Goal: Find specific page/section: Find specific page/section

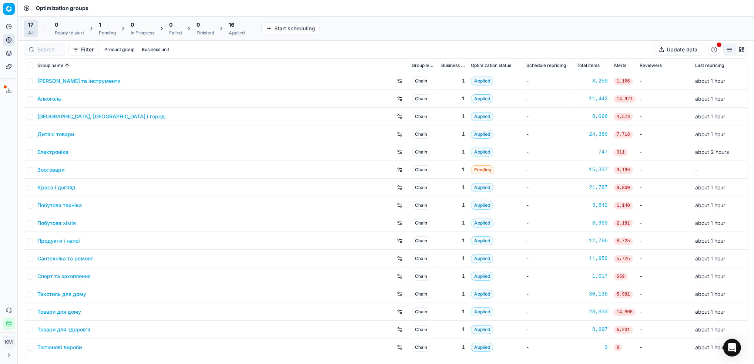
click at [53, 185] on link "Краса і догляд" at bounding box center [56, 187] width 38 height 7
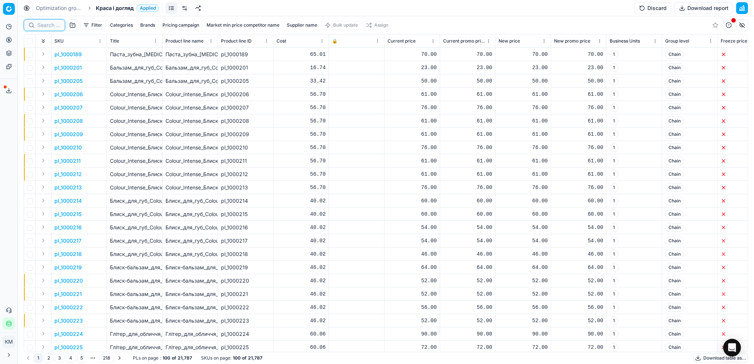
click at [53, 25] on input at bounding box center [48, 24] width 23 height 7
paste input "1315538"
type input "1315538"
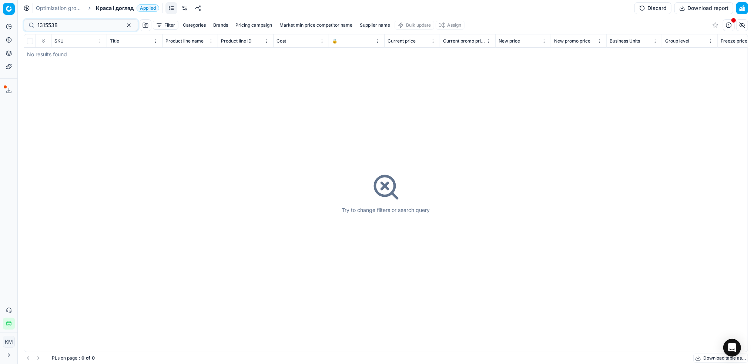
click at [58, 7] on link "Optimization groups" at bounding box center [59, 7] width 47 height 7
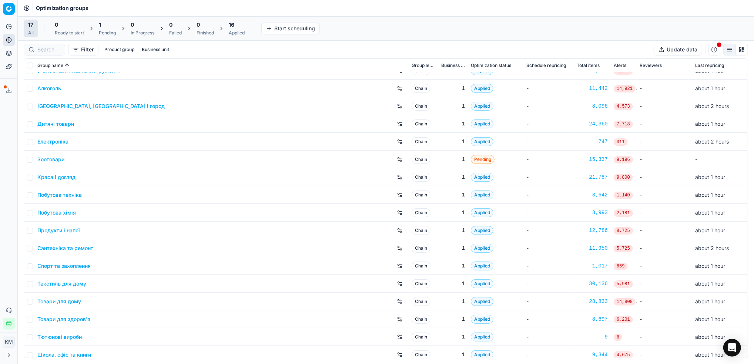
scroll to position [16, 0]
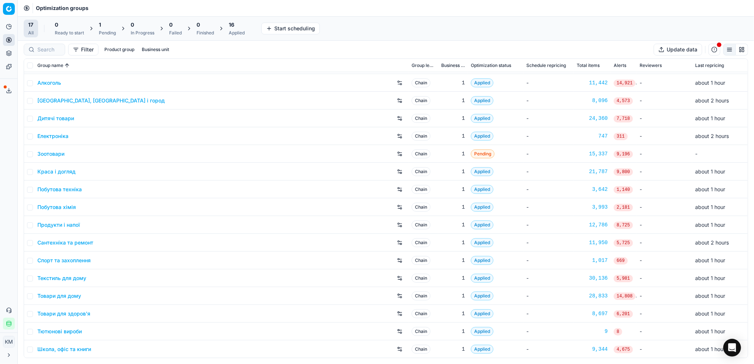
click at [71, 209] on link "Побутова хімія" at bounding box center [56, 207] width 38 height 7
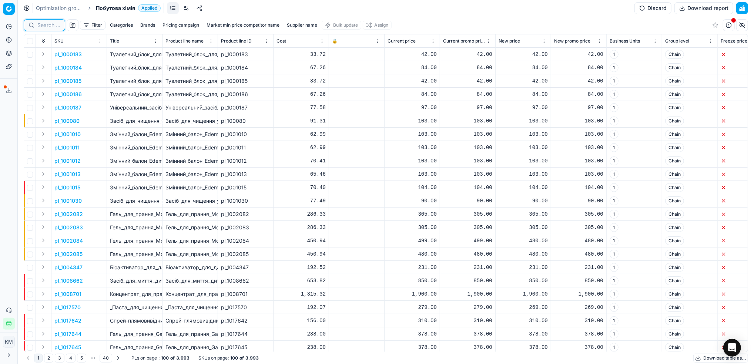
click at [47, 27] on input at bounding box center [48, 24] width 23 height 7
paste input "1315538"
type input "1315538"
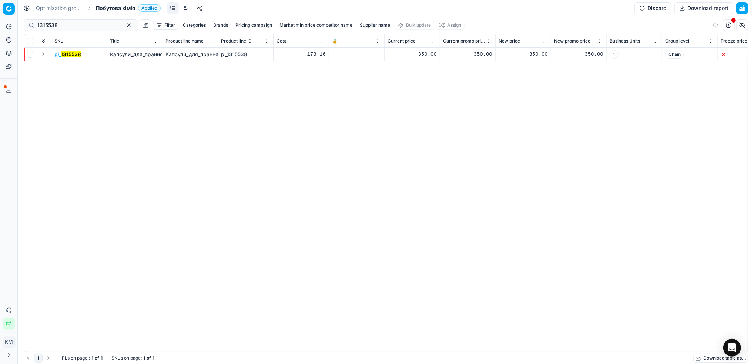
click at [75, 54] on mark "1315538" at bounding box center [71, 54] width 20 height 6
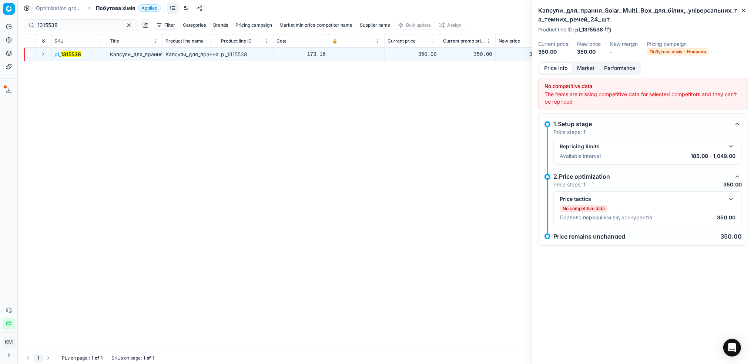
click at [592, 65] on button "Market" at bounding box center [585, 68] width 27 height 11
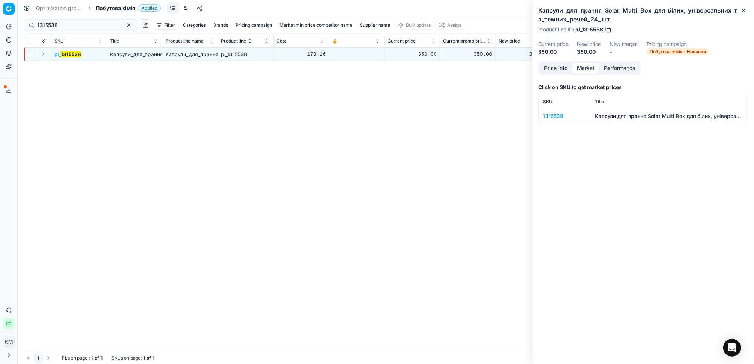
click at [562, 116] on div "1315538" at bounding box center [564, 115] width 43 height 7
